Goal: Navigation & Orientation: Find specific page/section

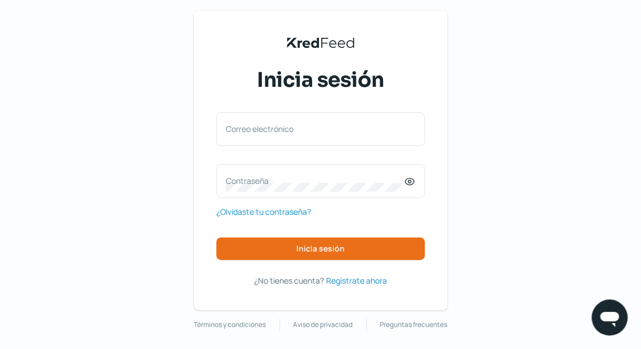
scroll to position [16, 0]
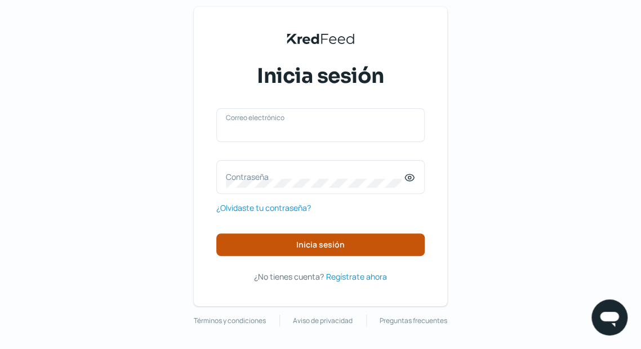
type input "[EMAIL_ADDRESS][DOMAIN_NAME]"
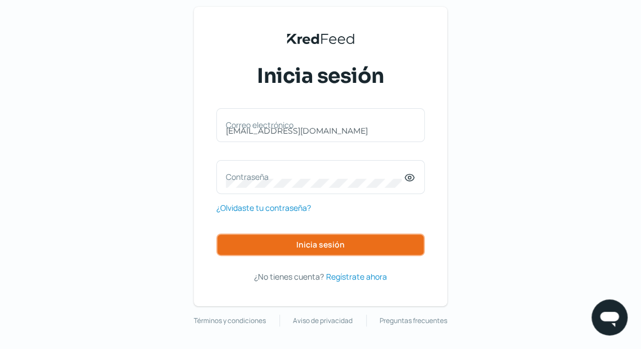
click at [301, 244] on span "Inicia sesión" at bounding box center [320, 245] width 48 height 8
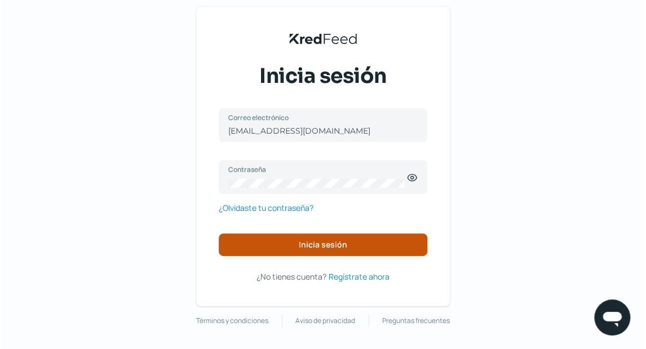
scroll to position [0, 0]
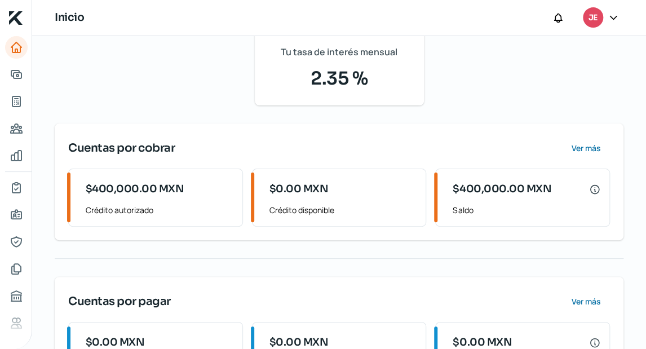
scroll to position [90, 0]
click at [8, 106] on link "Tus créditos" at bounding box center [16, 101] width 23 height 23
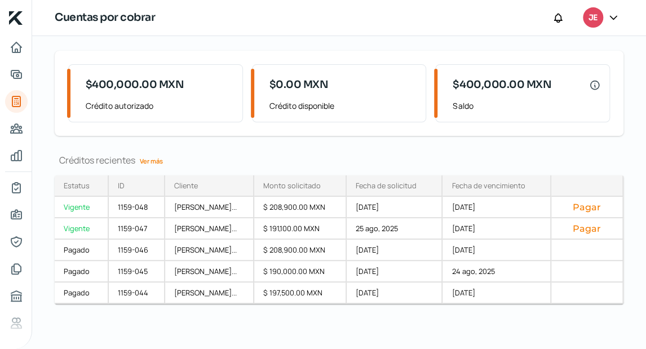
scroll to position [0, 4]
